Goal: Find specific page/section: Find specific page/section

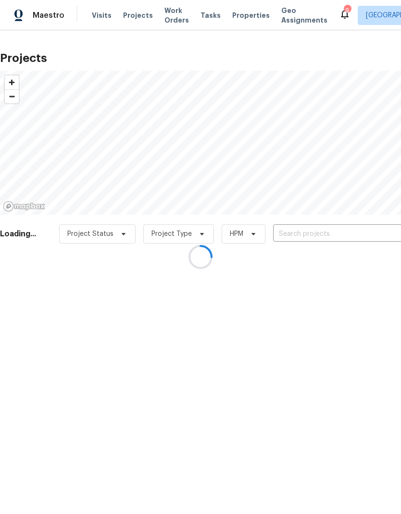
click at [326, 222] on div at bounding box center [200, 257] width 401 height 514
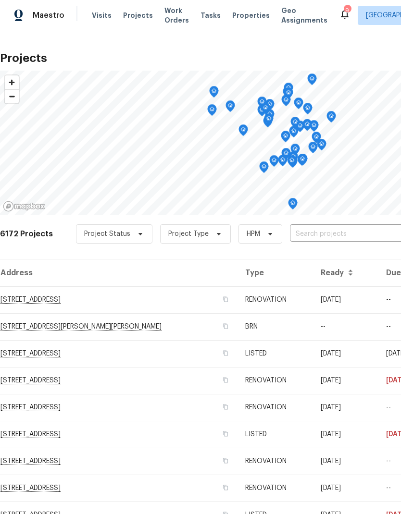
click at [340, 235] on input "text" at bounding box center [345, 234] width 110 height 15
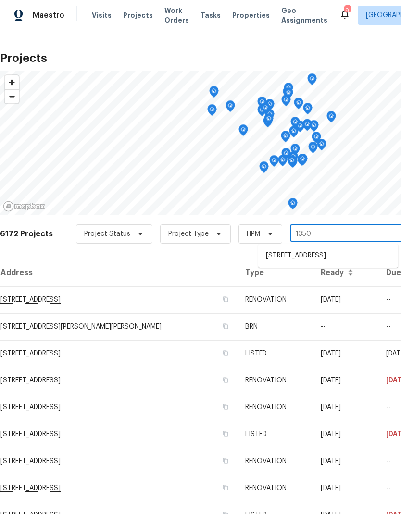
type input "13505"
click at [314, 260] on li "[STREET_ADDRESS]" at bounding box center [328, 256] width 140 height 16
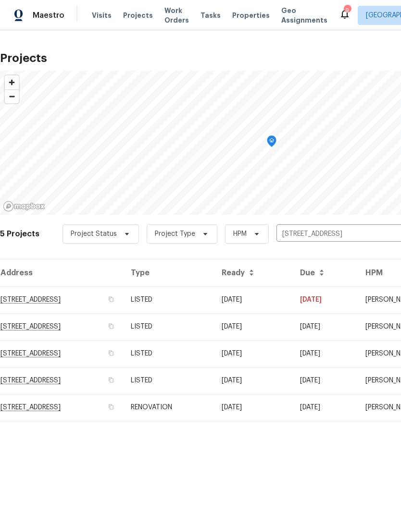
click at [71, 293] on td "[STREET_ADDRESS]" at bounding box center [61, 299] width 123 height 27
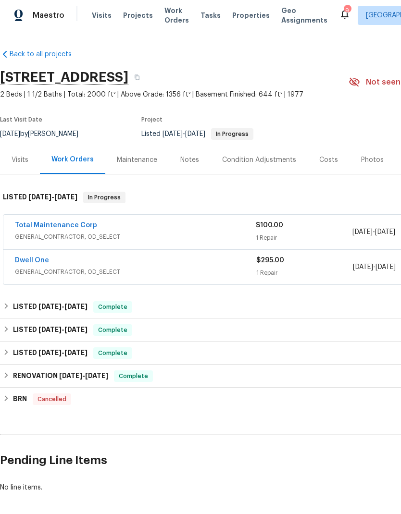
click at [38, 262] on link "Dwell One" at bounding box center [32, 260] width 34 height 7
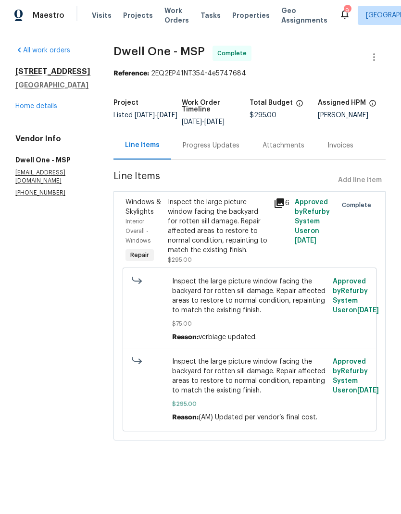
click at [224, 243] on div "Inspect the large picture window facing the backyard for rotten sill damage. Re…" at bounding box center [218, 226] width 100 height 58
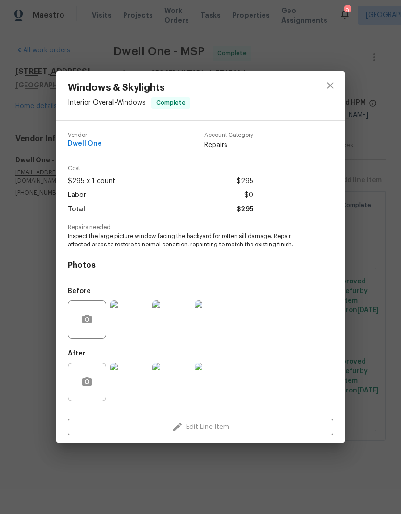
click at [139, 389] on img at bounding box center [129, 382] width 38 height 38
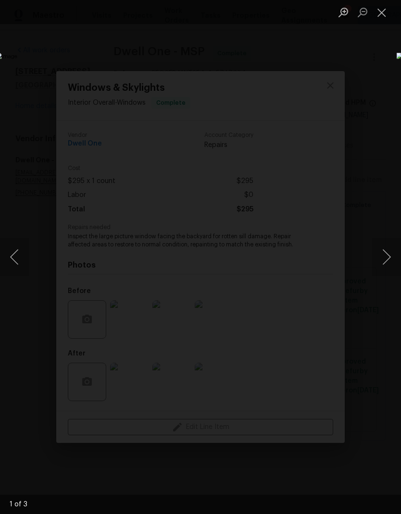
click at [389, 257] on button "Next image" at bounding box center [386, 257] width 29 height 38
click at [388, 255] on button "Next image" at bounding box center [386, 257] width 29 height 38
click at [388, 260] on button "Next image" at bounding box center [386, 257] width 29 height 38
click at [386, 261] on button "Next image" at bounding box center [386, 257] width 29 height 38
click at [386, 263] on button "Next image" at bounding box center [386, 257] width 29 height 38
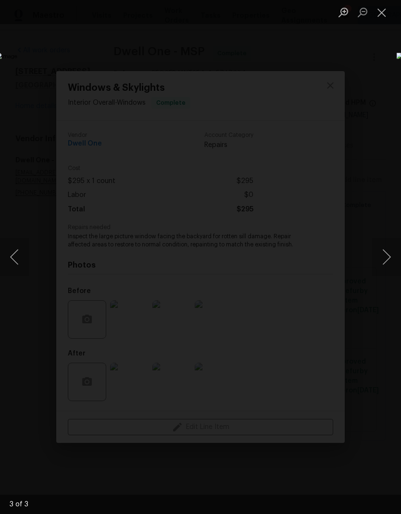
click at [379, 12] on button "Close lightbox" at bounding box center [381, 12] width 19 height 17
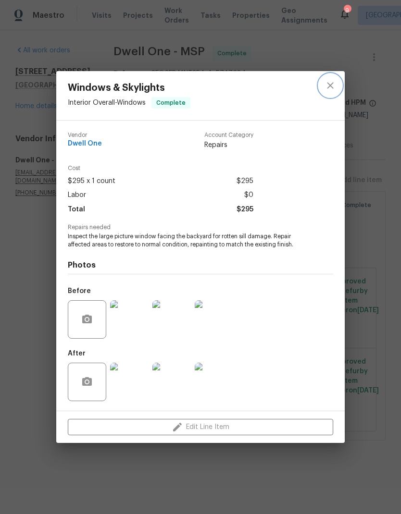
click at [333, 85] on icon "close" at bounding box center [330, 86] width 12 height 12
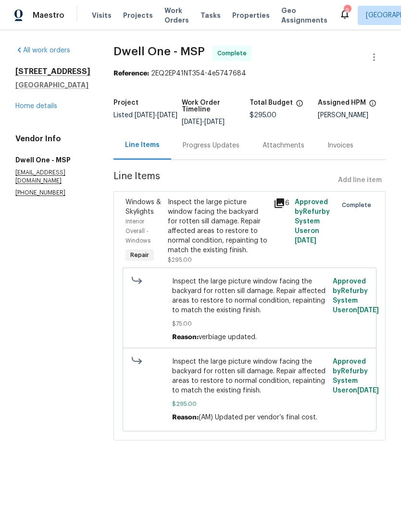
click at [52, 109] on link "Home details" at bounding box center [36, 106] width 42 height 7
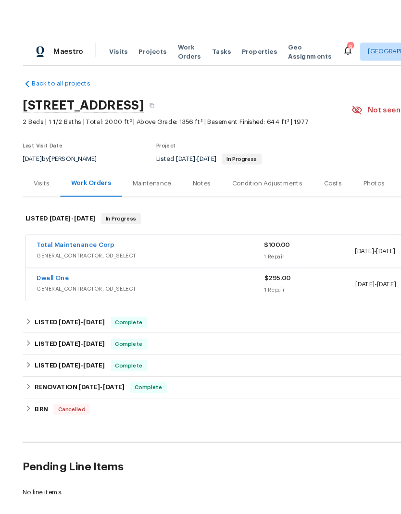
scroll to position [2, 0]
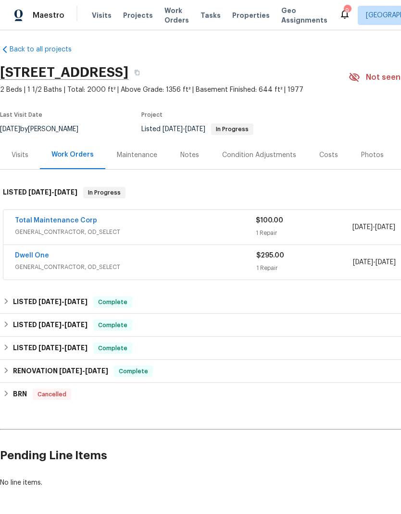
click at [82, 220] on link "Total Maintenance Corp" at bounding box center [56, 220] width 82 height 7
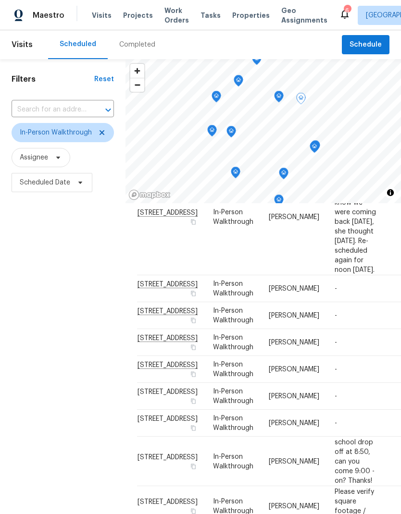
scroll to position [287, 0]
